Goal: Task Accomplishment & Management: Use online tool/utility

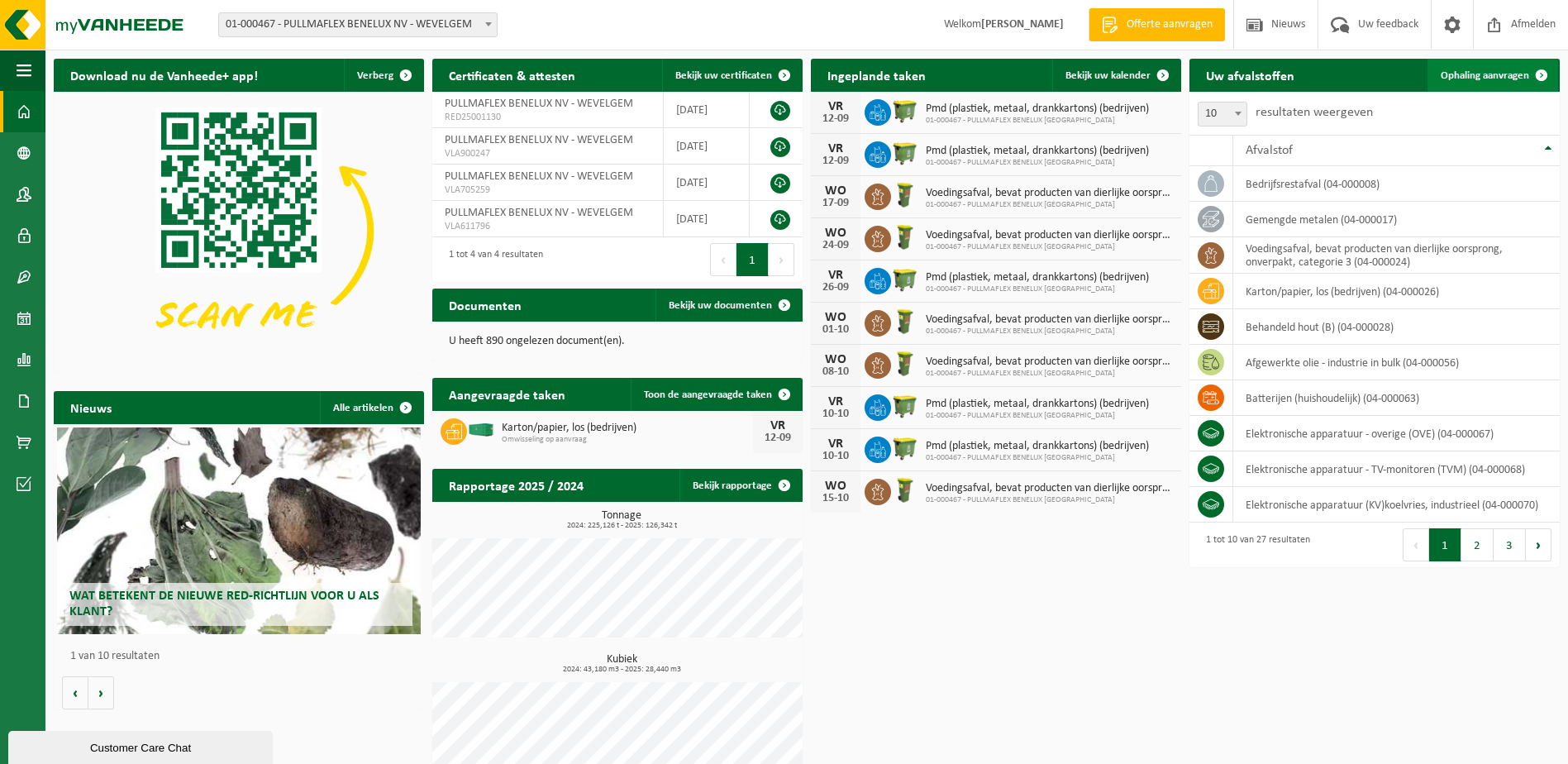
click at [1498, 72] on span "Ophaling aanvragen" at bounding box center [1485, 75] width 89 height 11
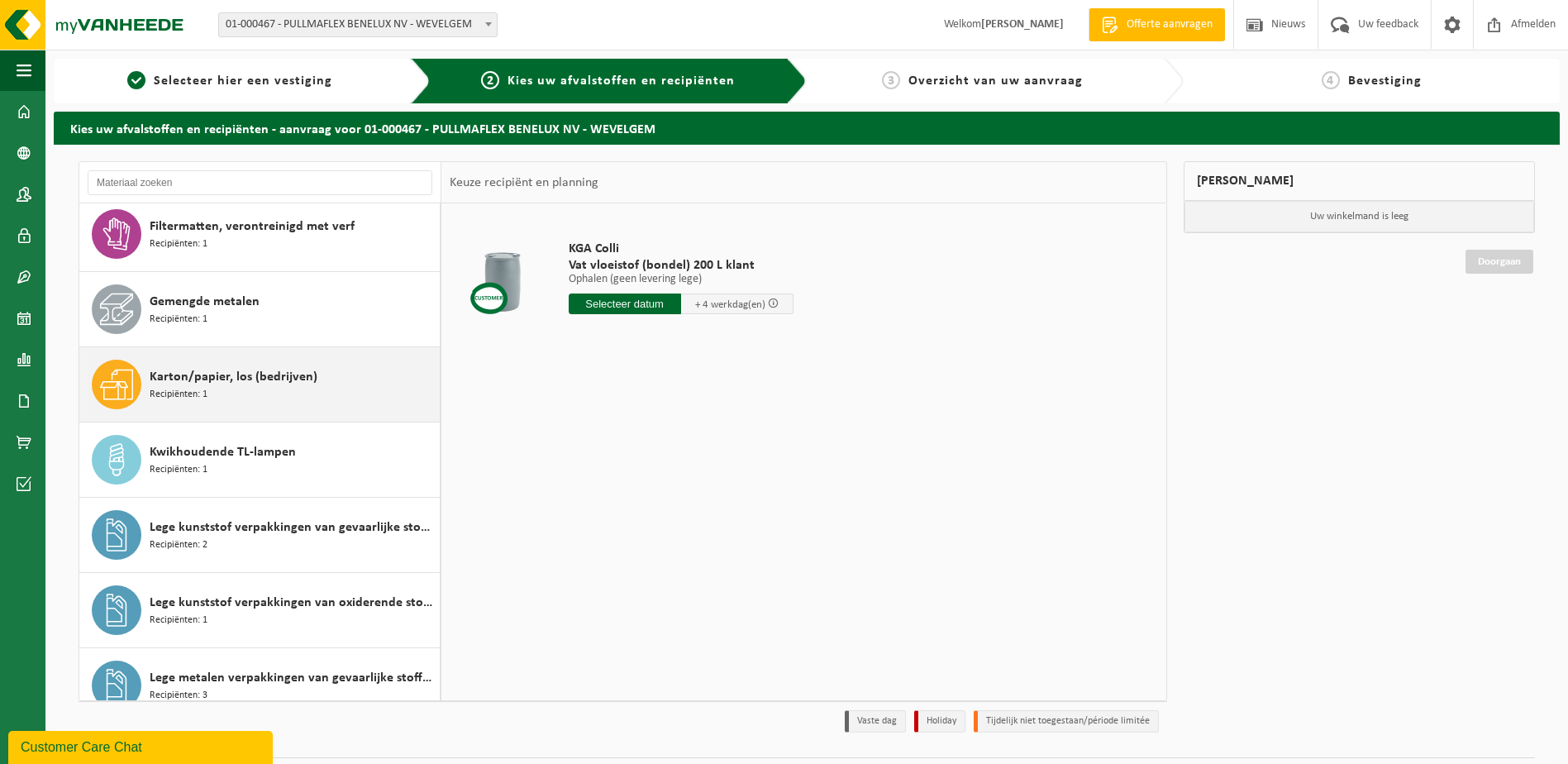
click at [143, 377] on div "Karton/papier, los (bedrijven) Recipiënten: 1" at bounding box center [260, 384] width 361 height 74
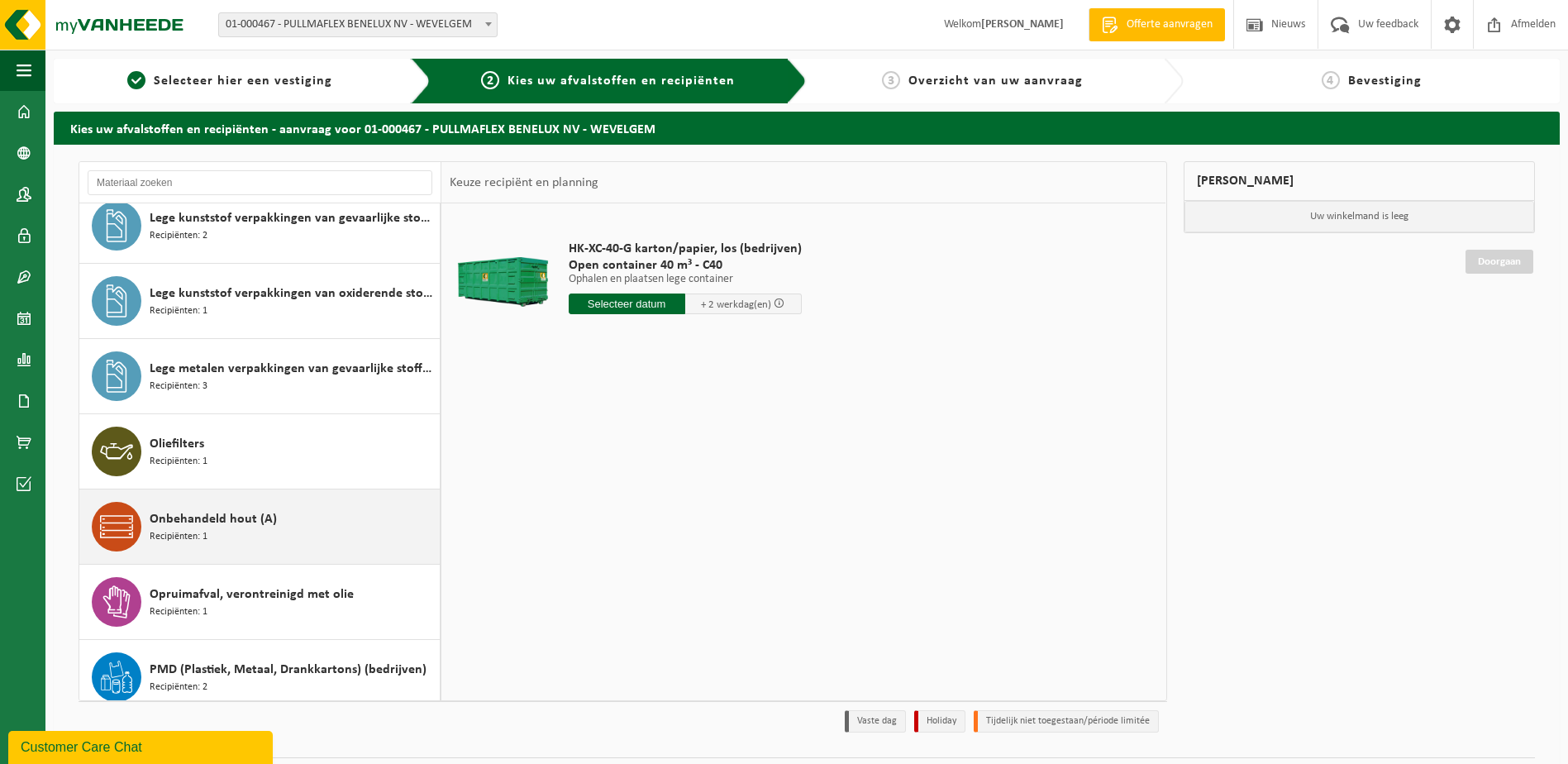
scroll to position [1459, 0]
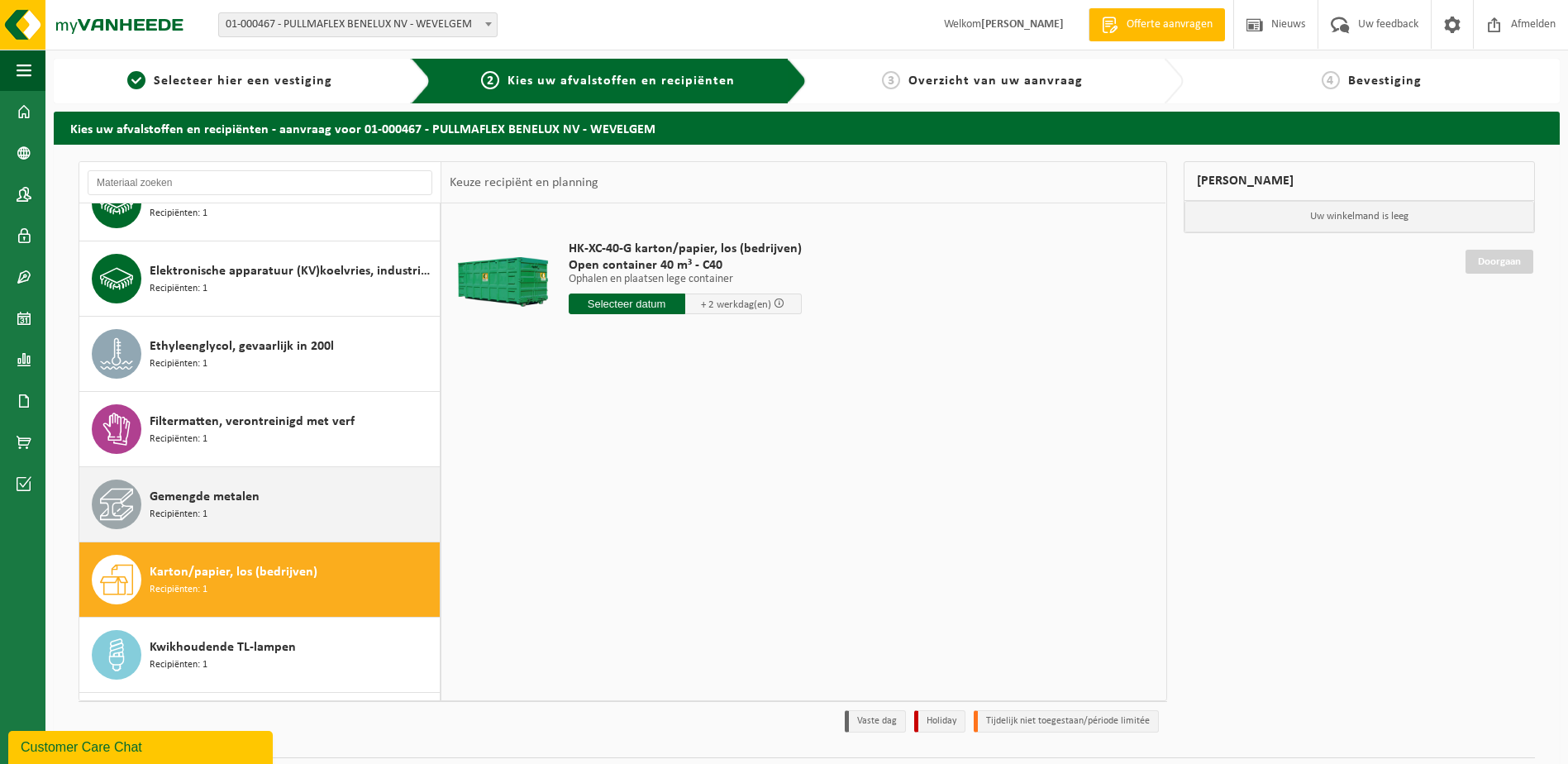
click at [222, 502] on span "Gemengde metalen" at bounding box center [204, 496] width 110 height 20
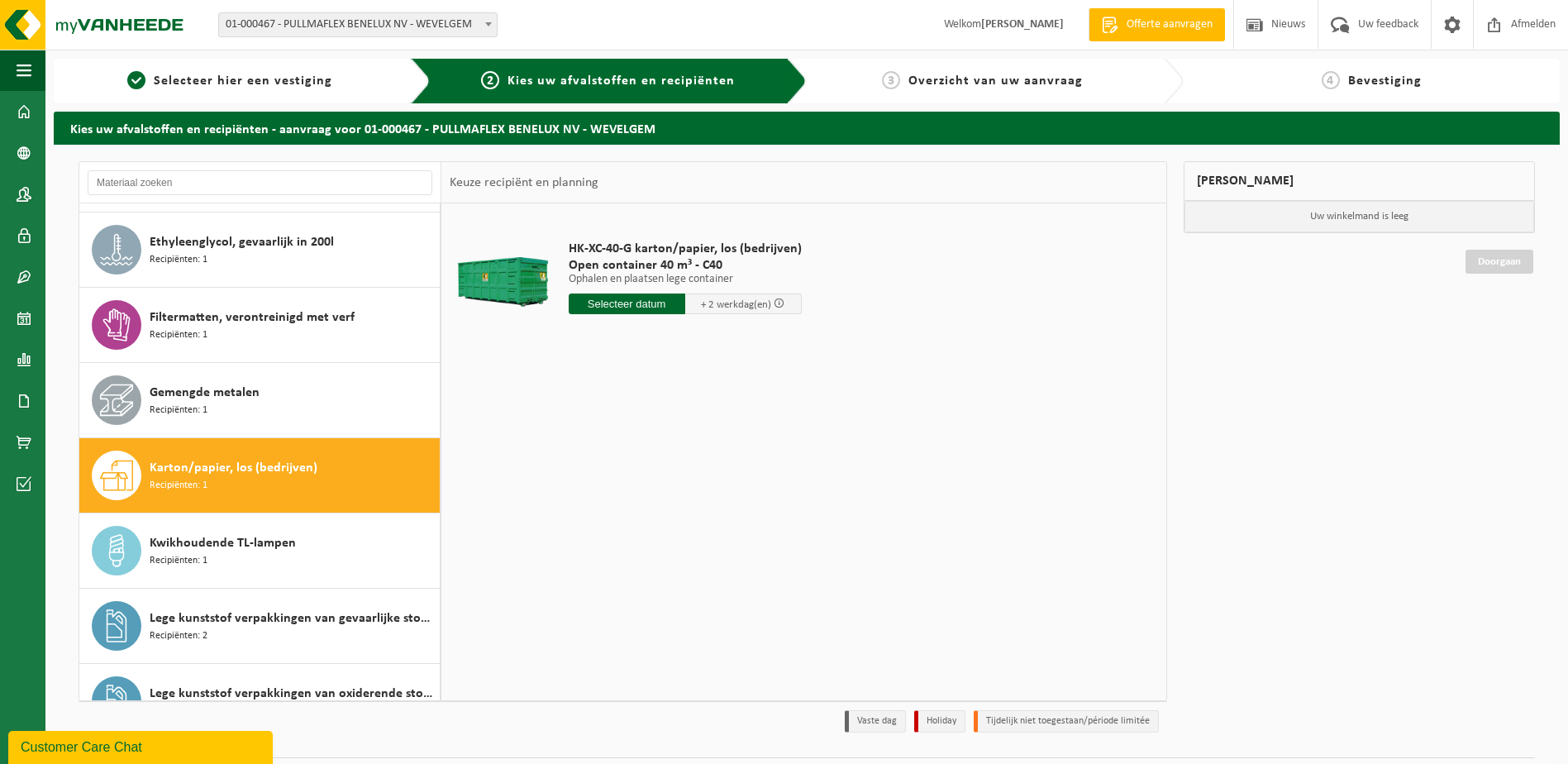
scroll to position [978, 0]
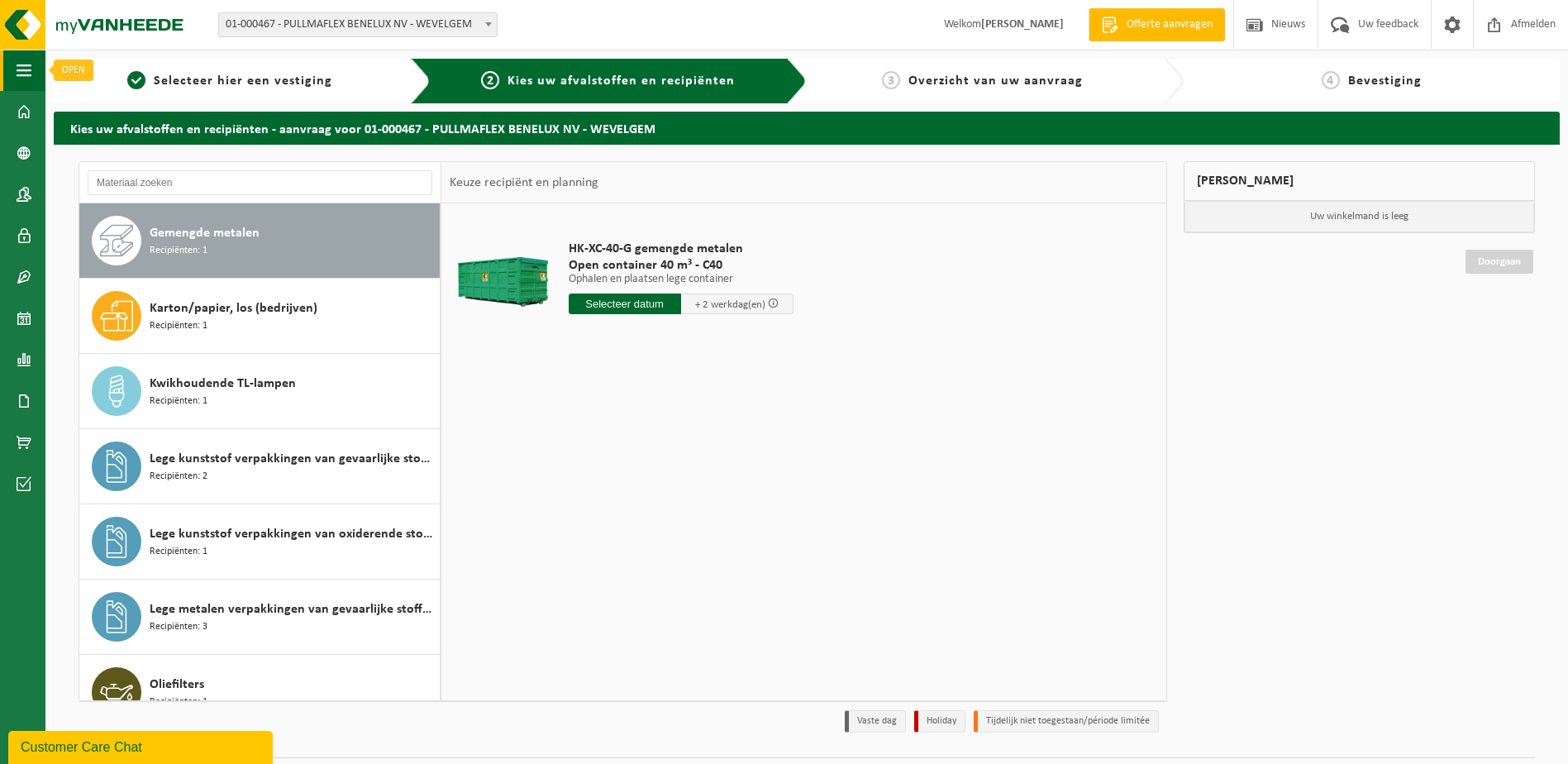
click at [26, 75] on span "button" at bounding box center [23, 70] width 15 height 41
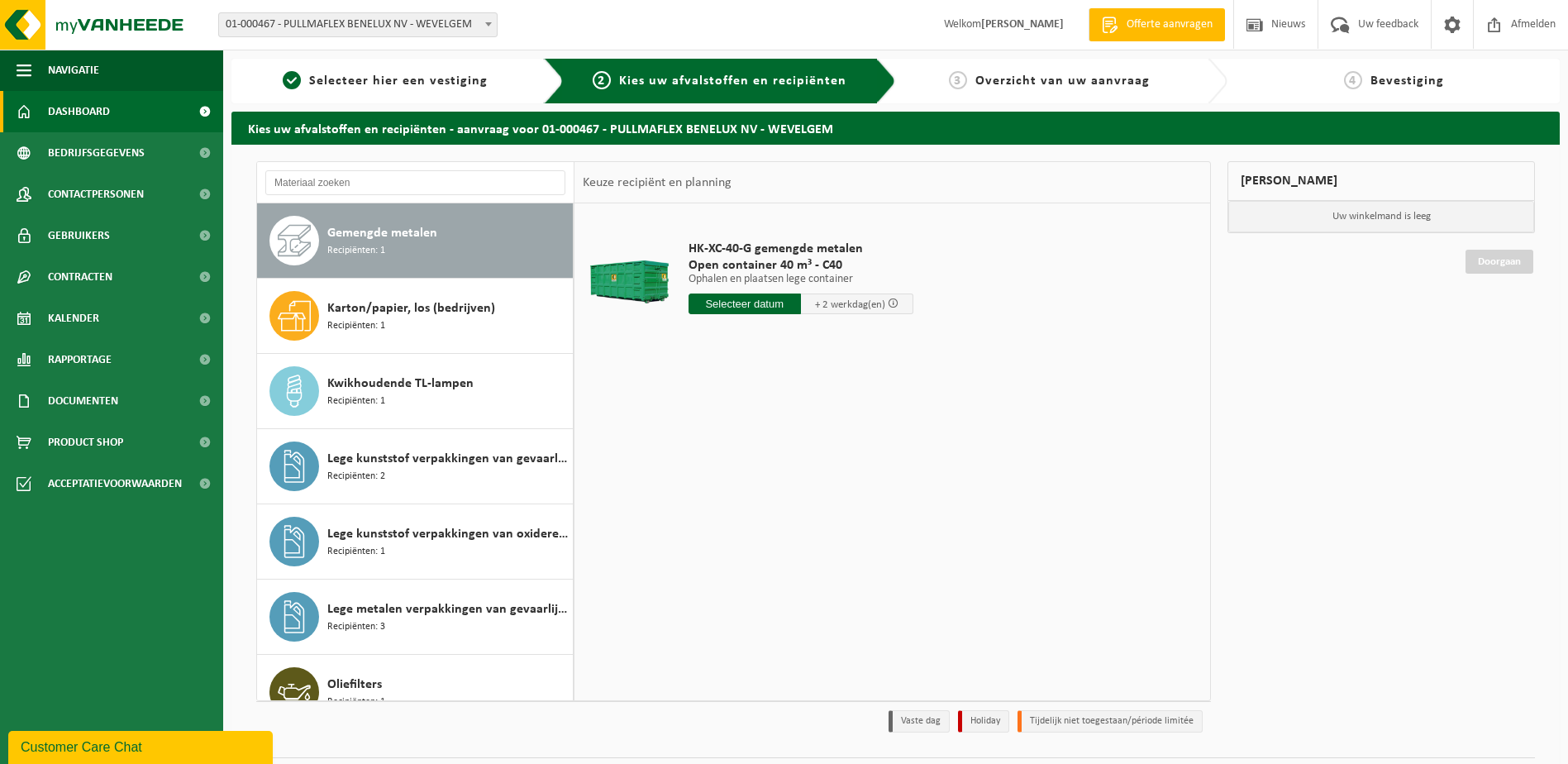
click at [53, 111] on span "Dashboard" at bounding box center [78, 111] width 62 height 41
